Goal: Task Accomplishment & Management: Use online tool/utility

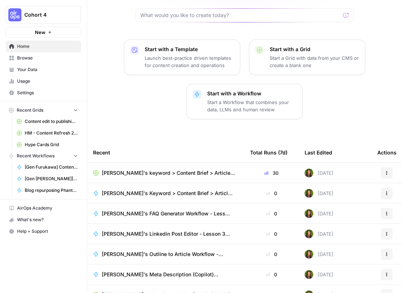
scroll to position [84, 0]
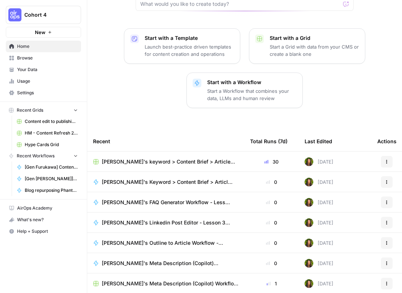
click at [179, 158] on span "Marlene's keyword > Content Brief > Article Workflow" at bounding box center [170, 161] width 137 height 7
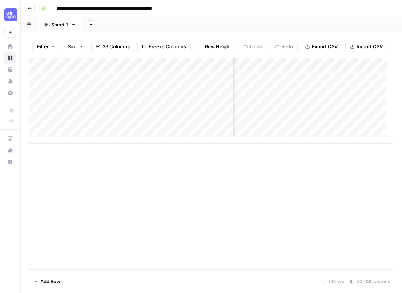
scroll to position [0, 1709]
click at [261, 84] on div "Add Column" at bounding box center [210, 101] width 363 height 86
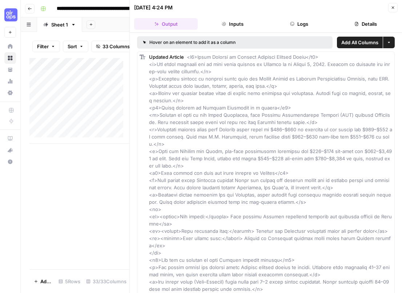
click at [301, 27] on button "Logs" at bounding box center [299, 24] width 64 height 12
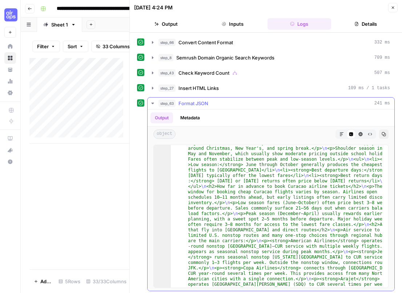
scroll to position [98, 0]
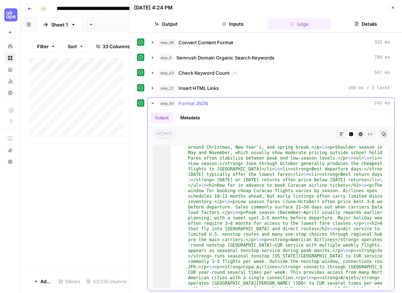
click at [202, 103] on span "Format JSON" at bounding box center [193, 103] width 30 height 7
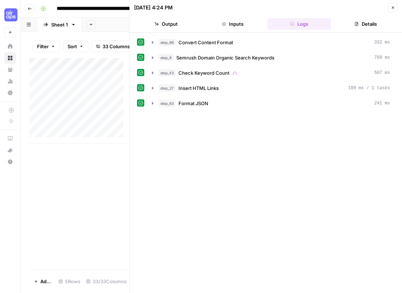
click at [398, 7] on header "08/08/25 at 4:24 PM Close Output Inputs Logs Details" at bounding box center [266, 16] width 272 height 33
click at [391, 7] on icon "button" at bounding box center [392, 7] width 4 height 4
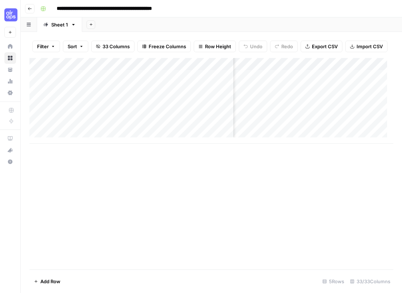
scroll to position [0, 1552]
click at [286, 83] on div "Add Column" at bounding box center [210, 101] width 363 height 86
click at [282, 82] on div "Add Column" at bounding box center [210, 101] width 363 height 86
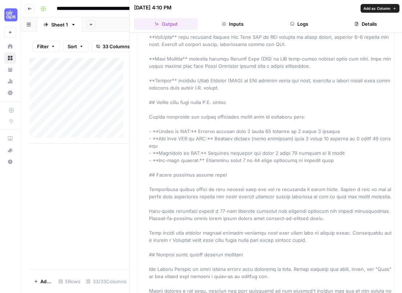
scroll to position [412, 0]
click at [392, 10] on button "Close" at bounding box center [392, 7] width 9 height 9
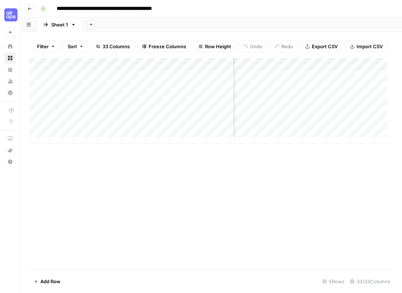
scroll to position [0, 729]
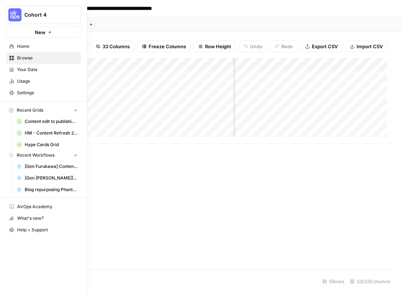
click at [11, 17] on img "Workspace: Cohort 4" at bounding box center [14, 14] width 13 height 13
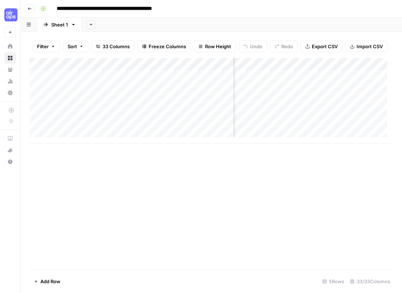
click at [159, 233] on div "Add Column" at bounding box center [210, 164] width 363 height 212
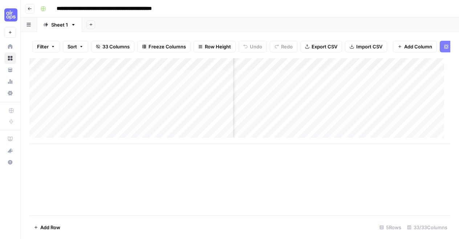
scroll to position [0, 238]
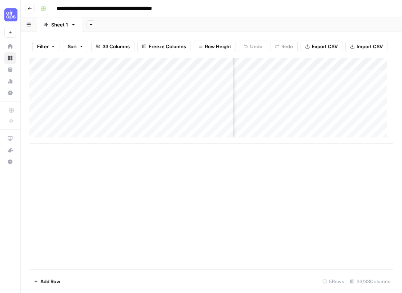
scroll to position [0, 611]
click at [30, 8] on icon "button" at bounding box center [30, 8] width 4 height 3
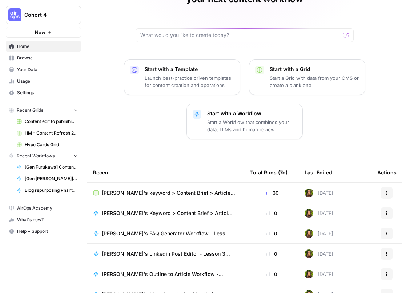
scroll to position [84, 0]
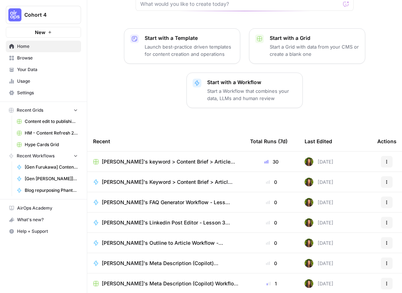
click at [159, 199] on span "Marlene's FAQ Generator Workflow - Lesson 3" at bounding box center [167, 202] width 131 height 7
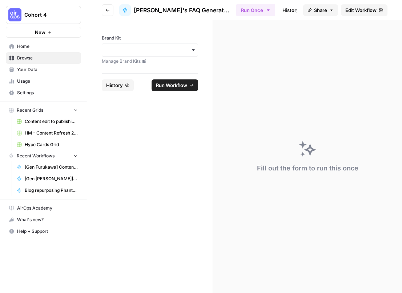
click at [354, 11] on span "Edit Workflow" at bounding box center [360, 10] width 31 height 7
